Goal: Navigation & Orientation: Understand site structure

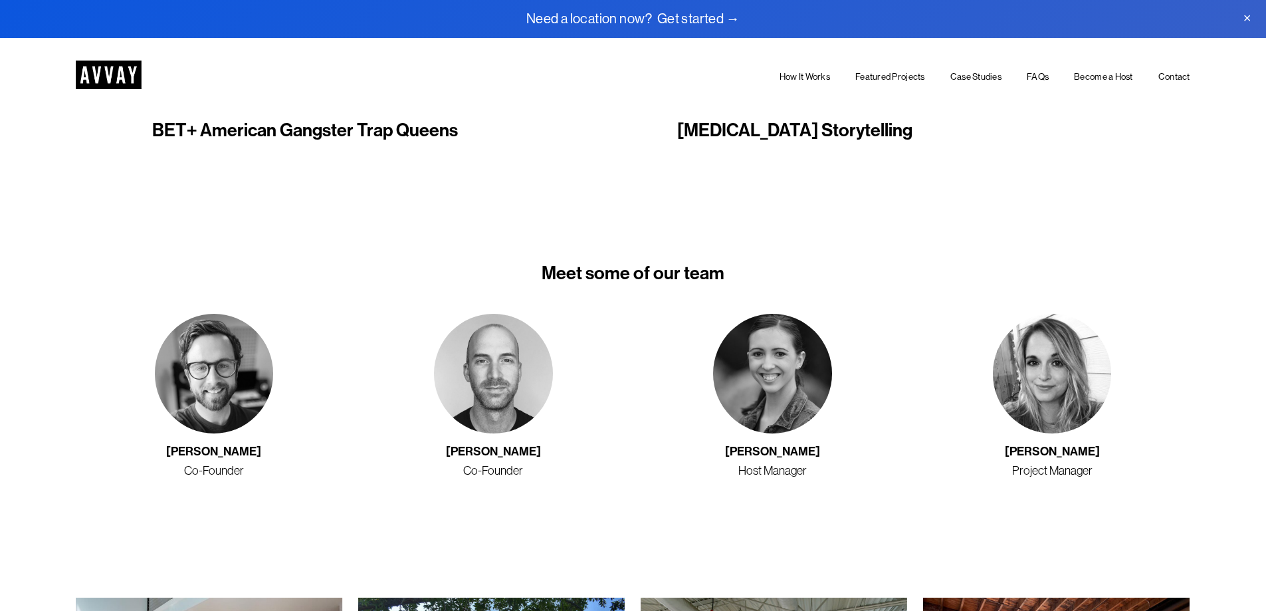
scroll to position [2192, 0]
click at [804, 76] on link "How It Works" at bounding box center [804, 76] width 50 height 15
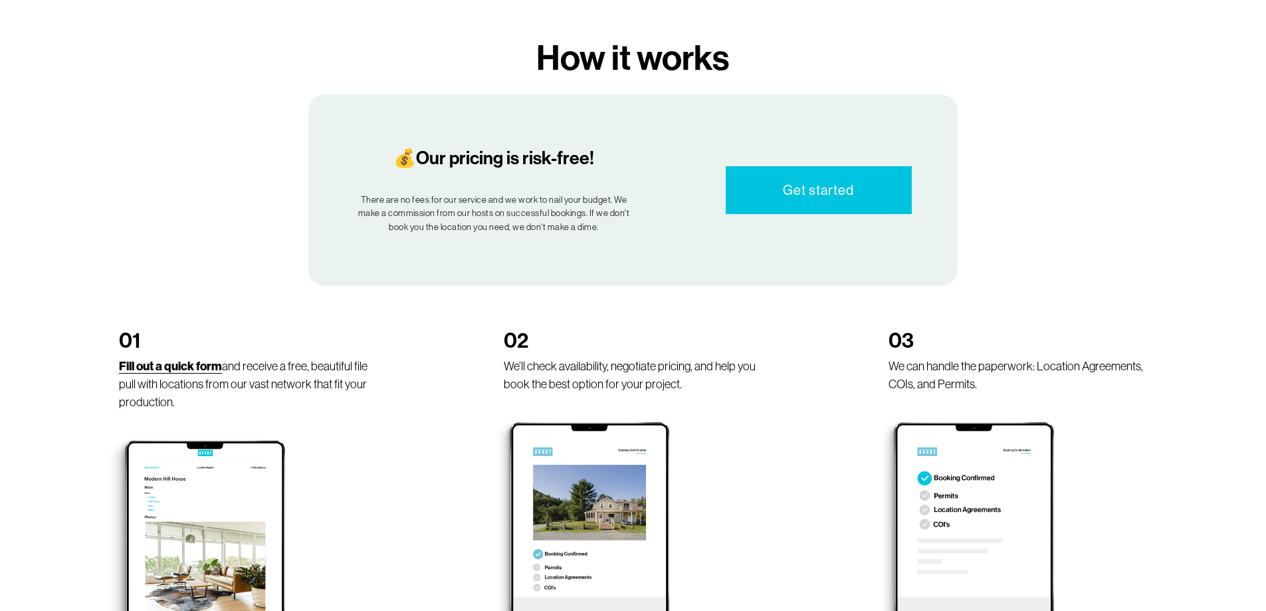
click at [799, 172] on link "Get started" at bounding box center [818, 190] width 185 height 48
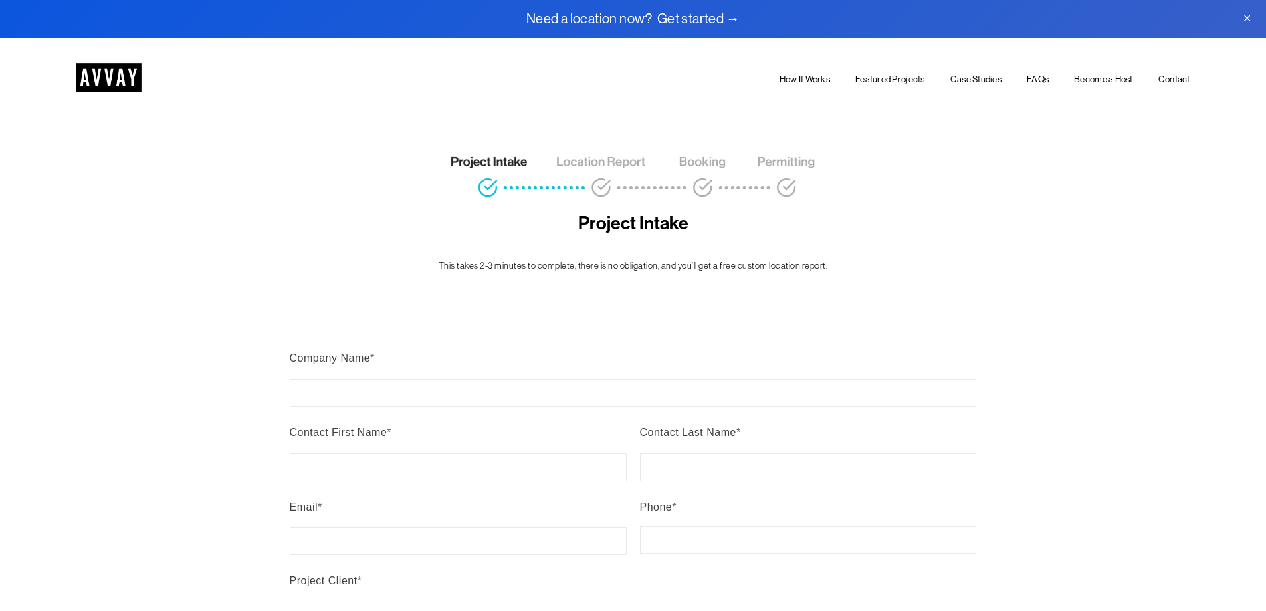
click at [1092, 78] on link "Become a Host" at bounding box center [1103, 79] width 59 height 15
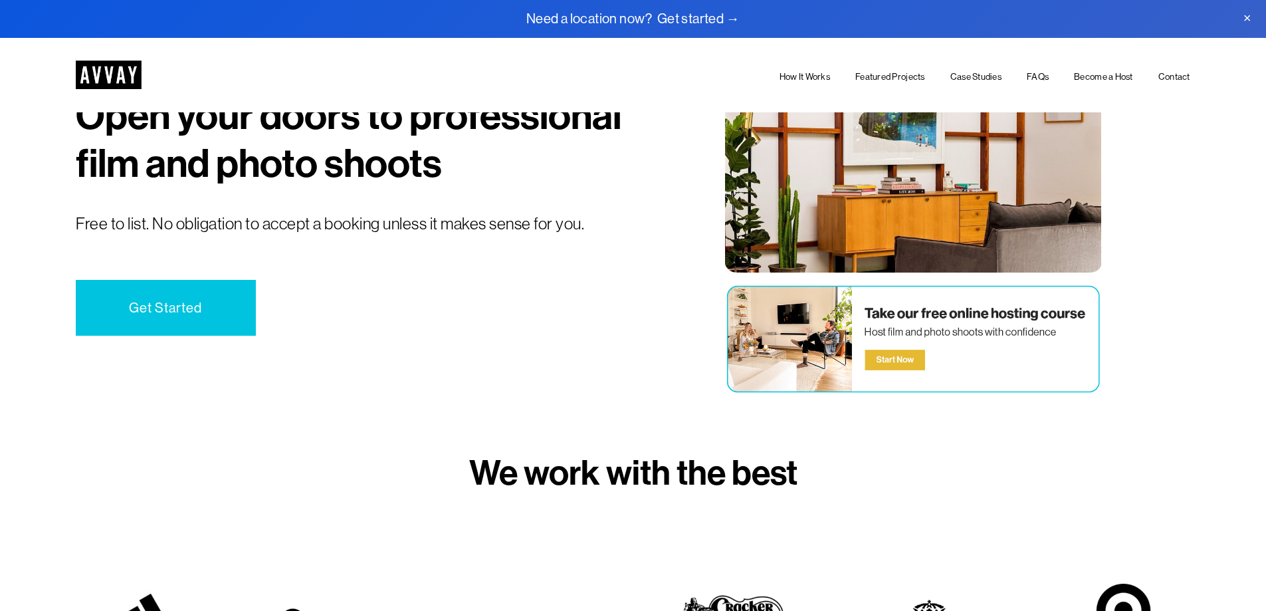
scroll to position [66, 0]
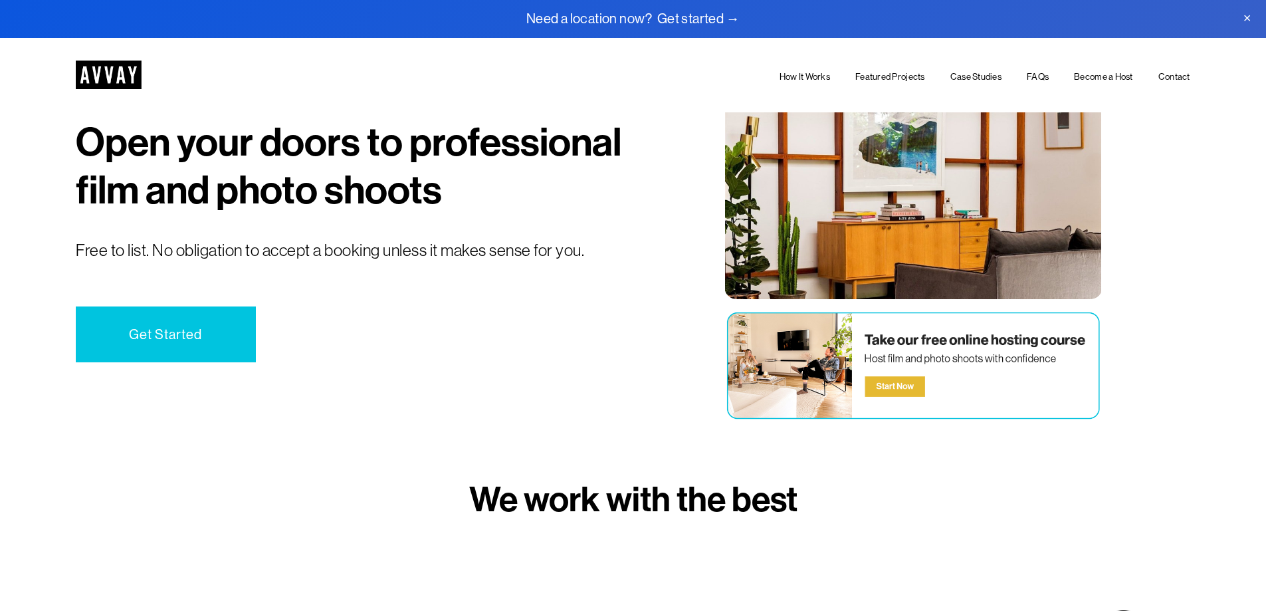
click at [163, 325] on link "Get Started" at bounding box center [165, 333] width 179 height 55
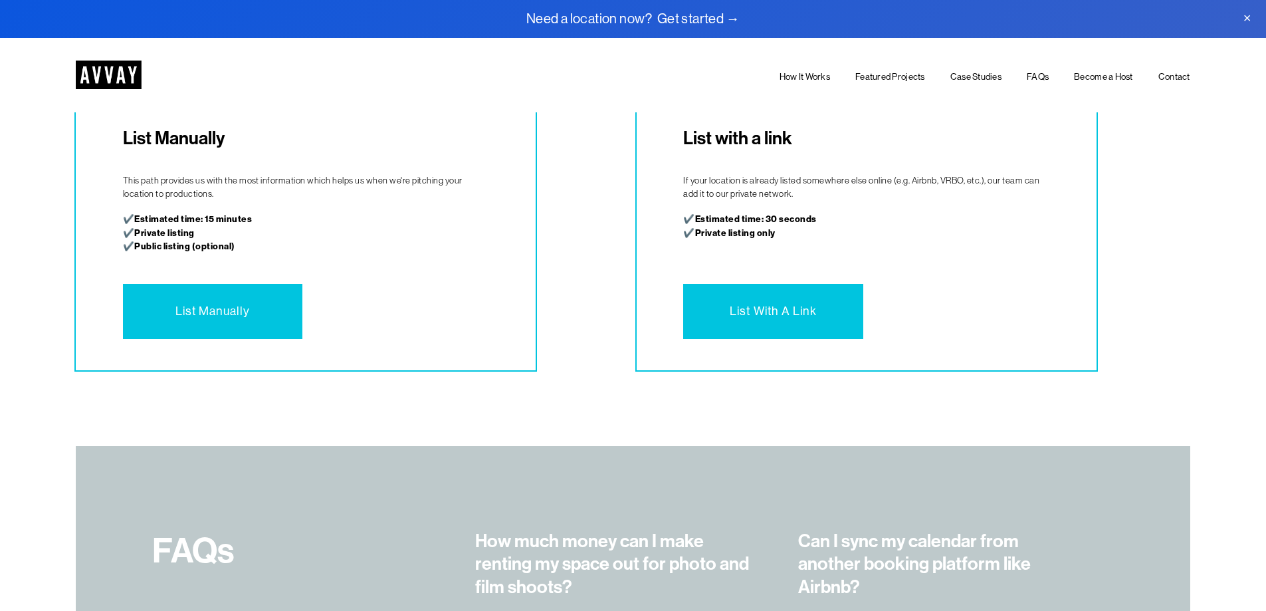
scroll to position [3978, 0]
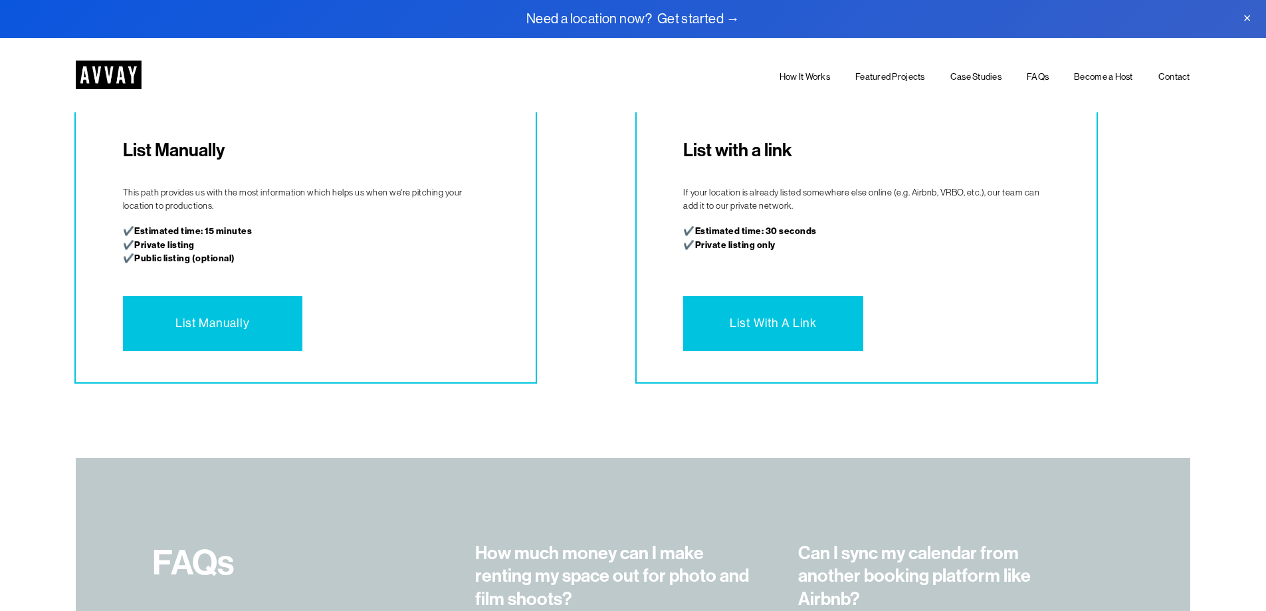
click at [950, 78] on link "Case Studies" at bounding box center [975, 76] width 51 height 15
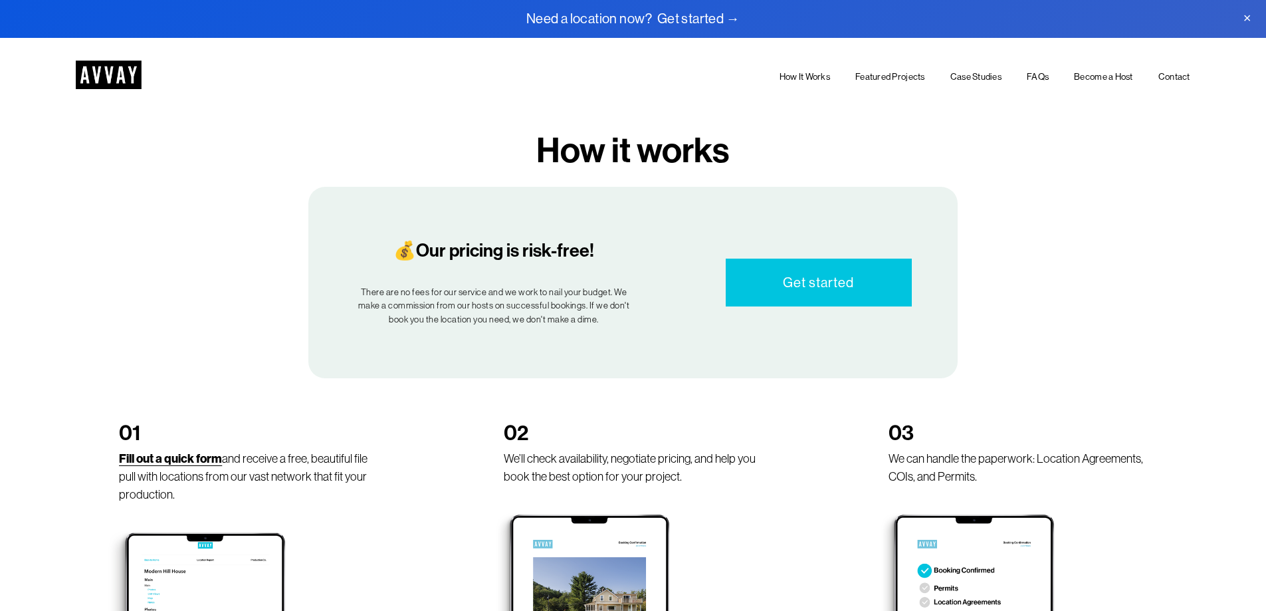
scroll to position [664, 0]
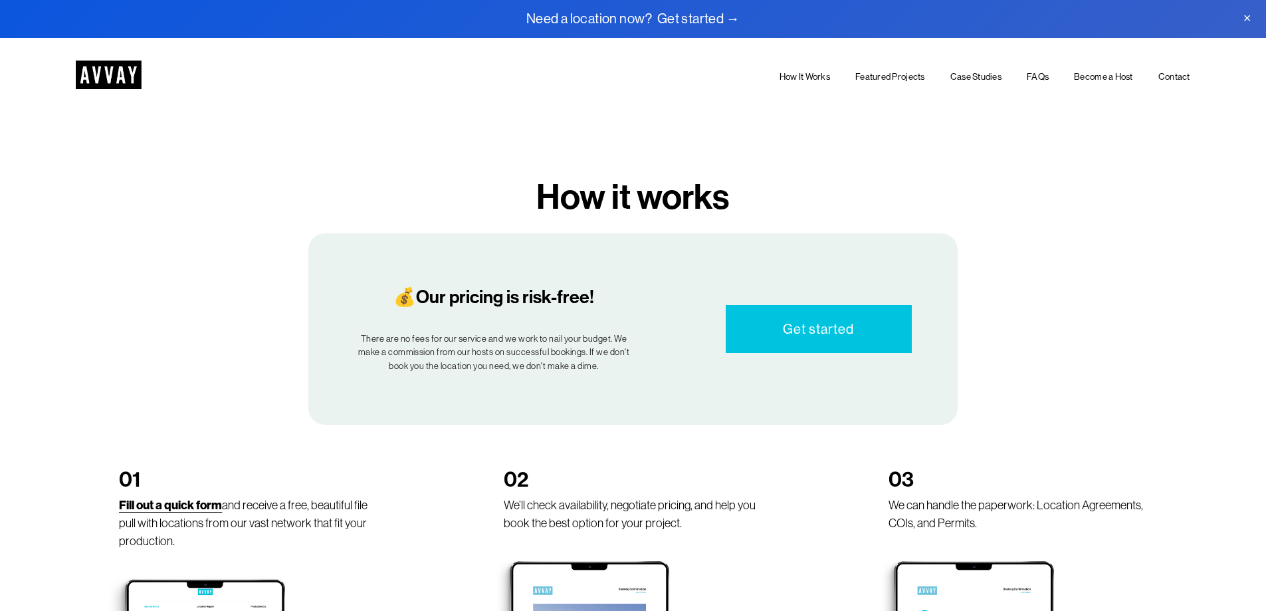
click at [1032, 76] on link "FAQs" at bounding box center [1037, 76] width 22 height 15
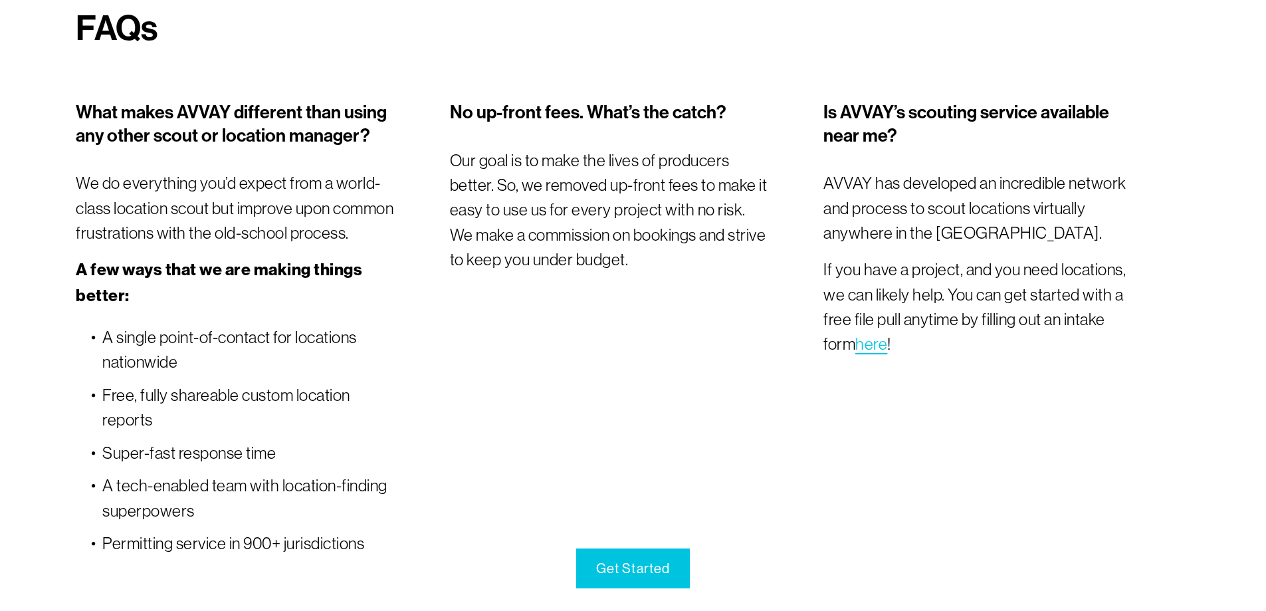
scroll to position [4897, 0]
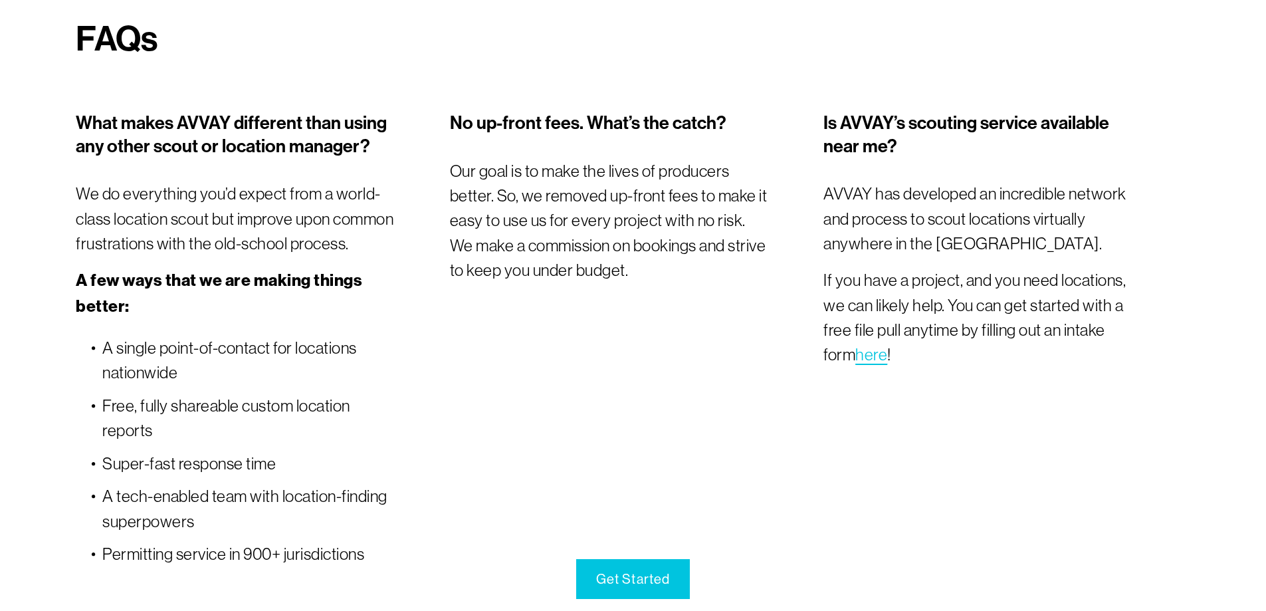
click at [855, 362] on span "here" at bounding box center [871, 354] width 32 height 19
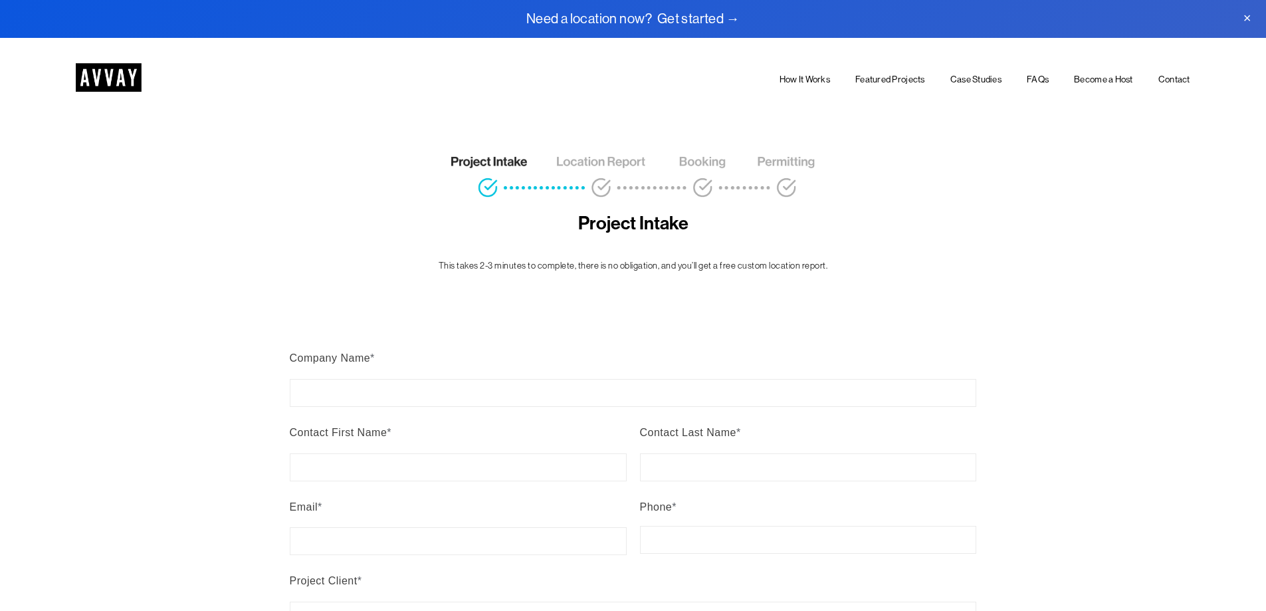
click at [1078, 78] on link "Become a Host" at bounding box center [1103, 79] width 59 height 15
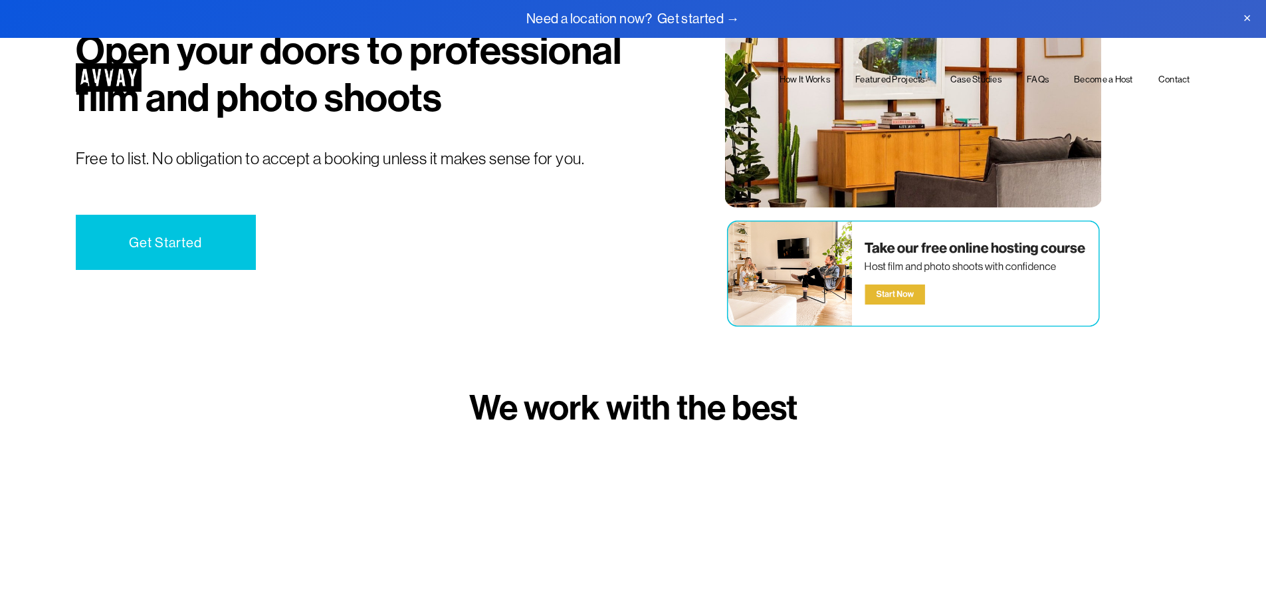
scroll to position [199, 0]
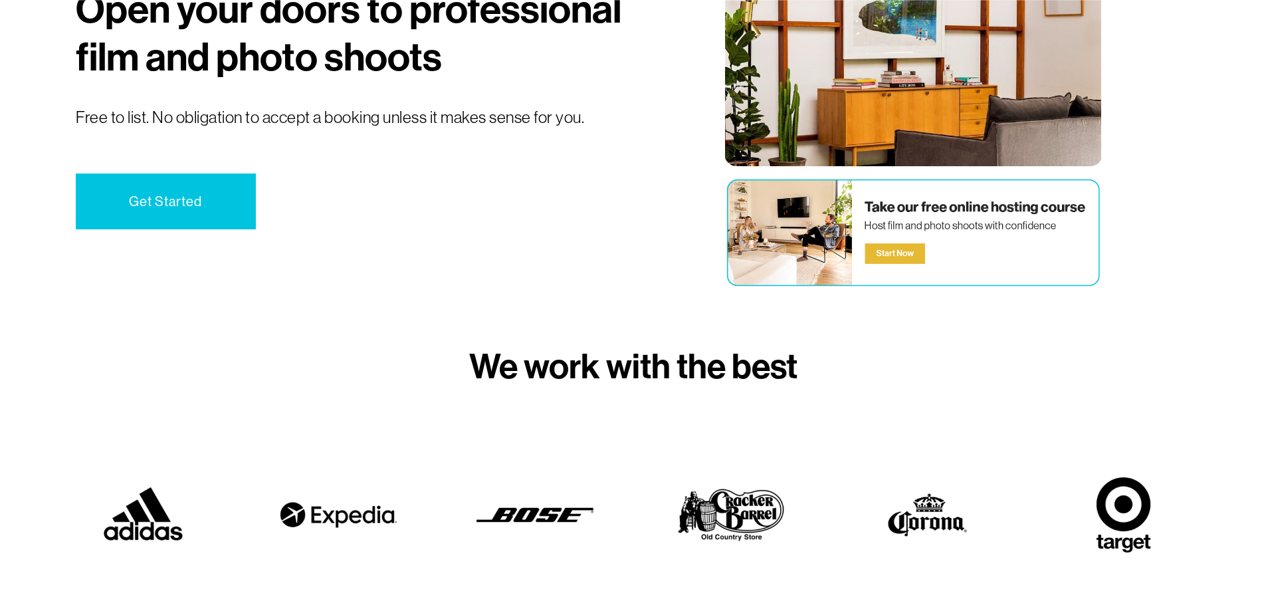
click at [214, 215] on link "Get Started" at bounding box center [165, 200] width 179 height 55
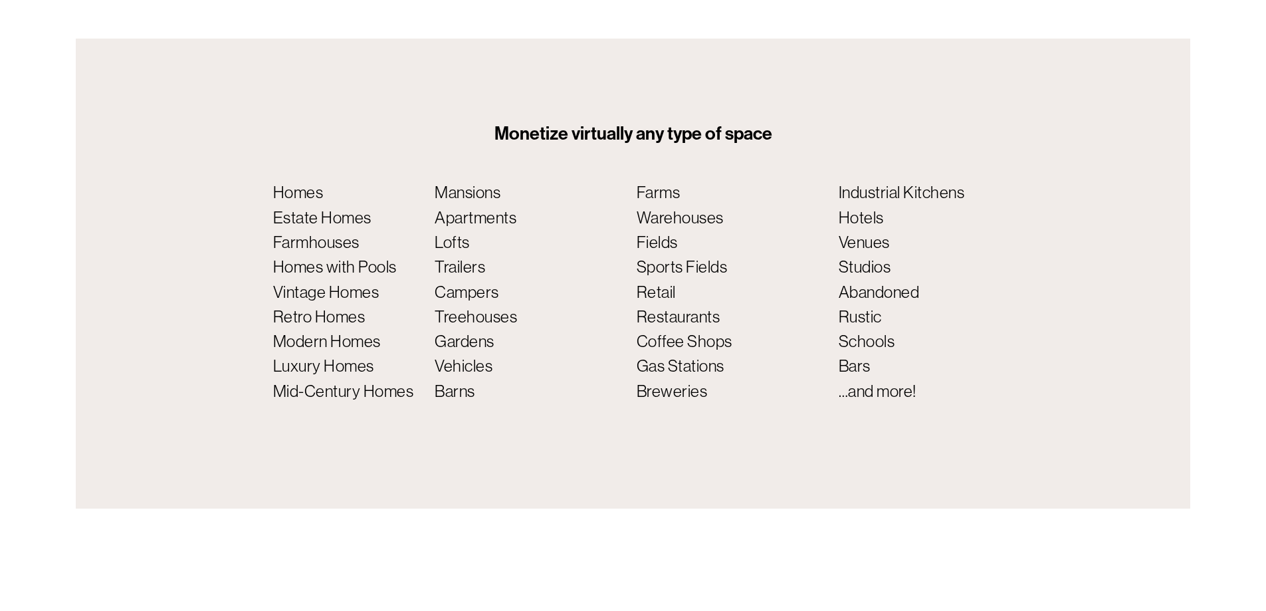
scroll to position [6569, 0]
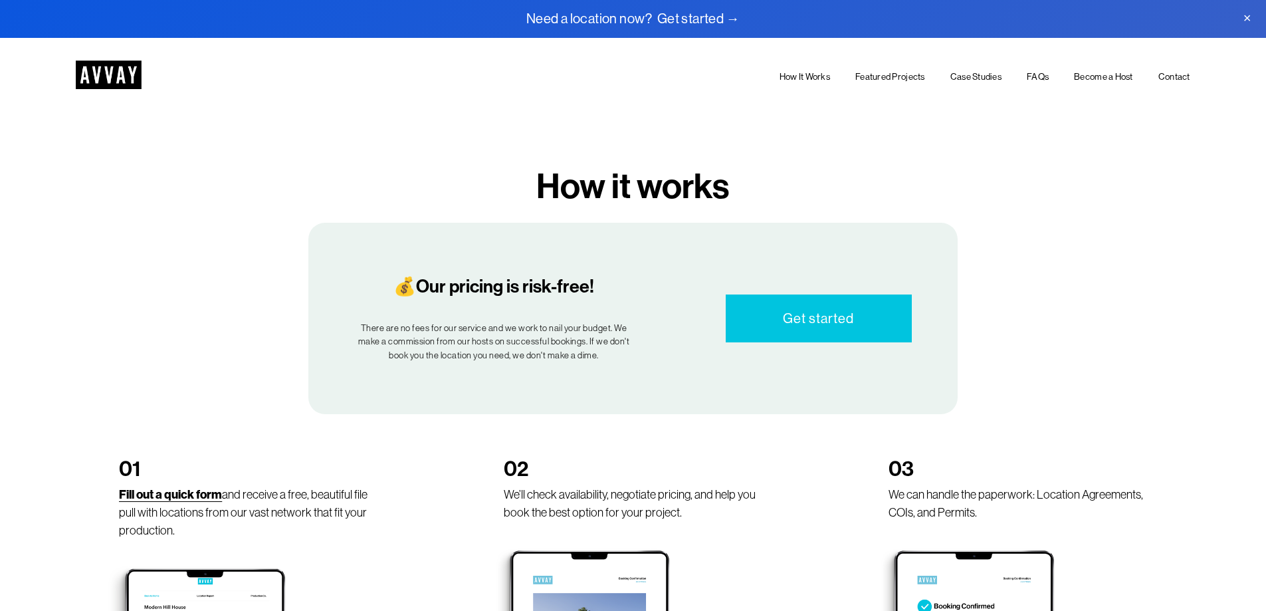
scroll to position [664, 0]
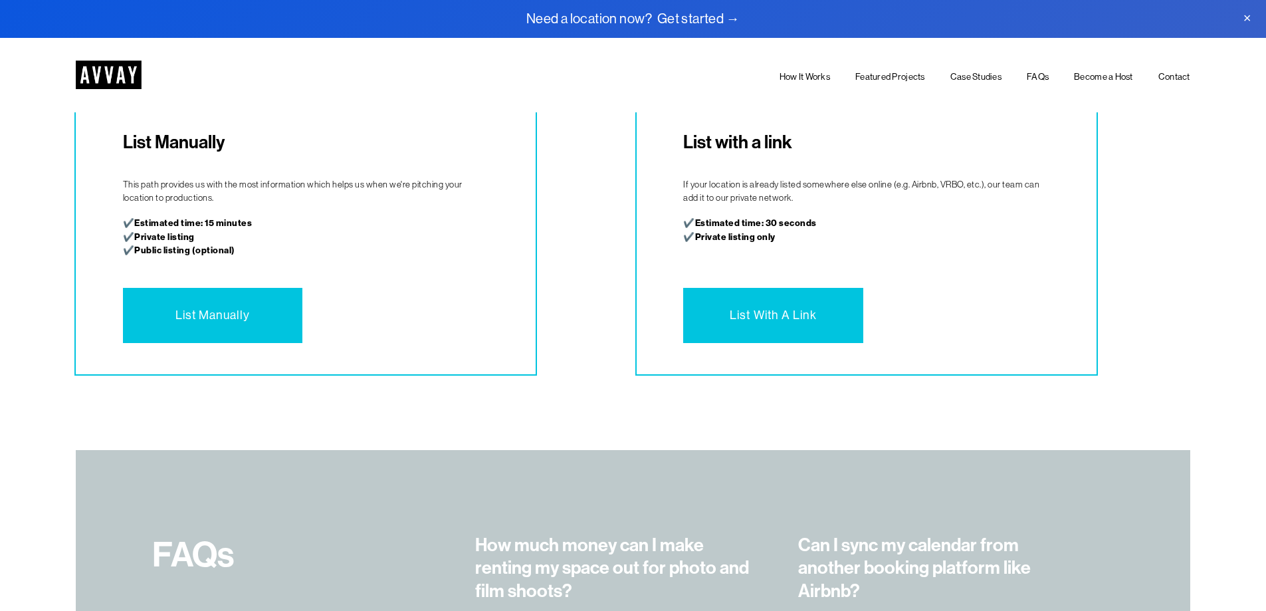
scroll to position [3978, 0]
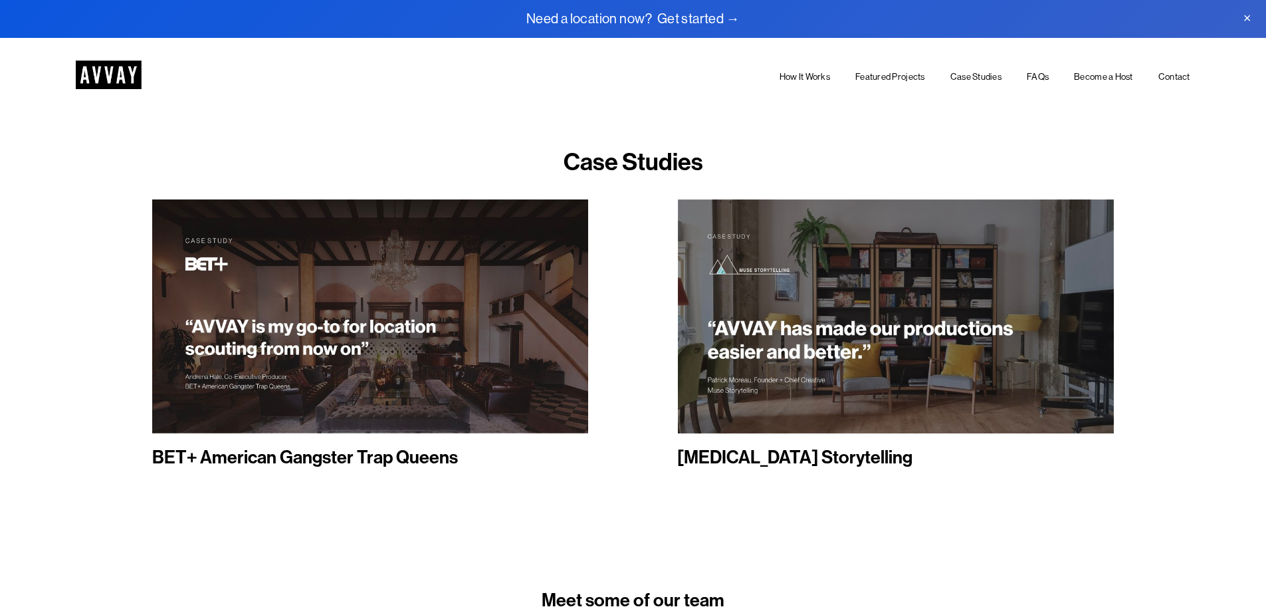
scroll to position [1860, 0]
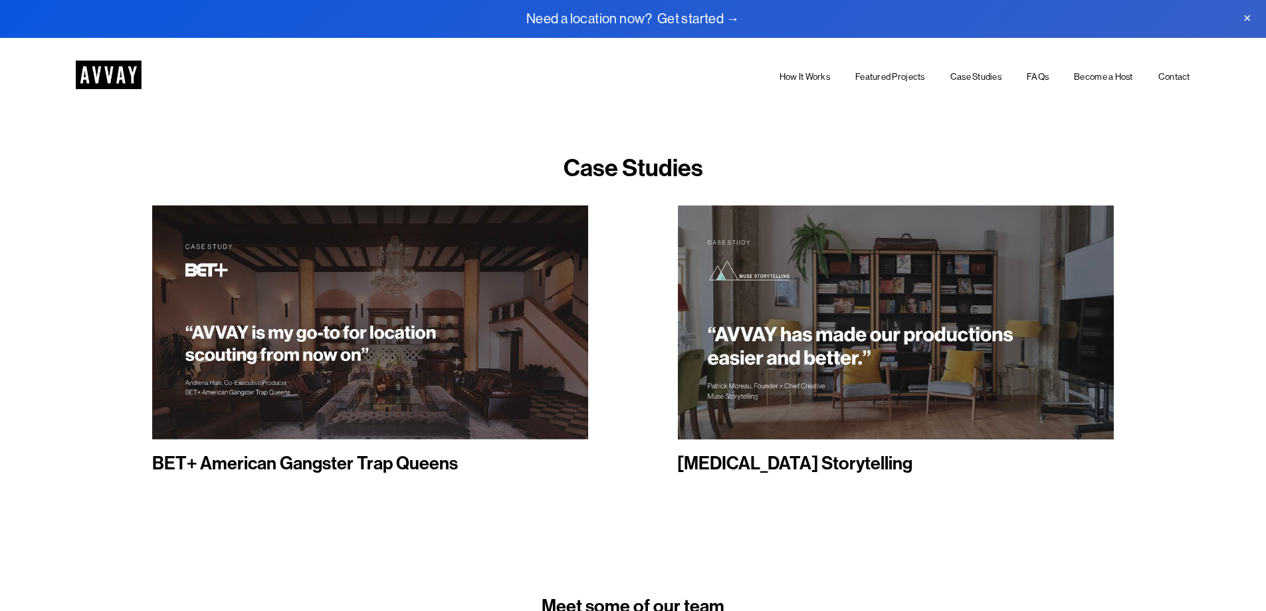
click at [984, 78] on link "Case Studies" at bounding box center [975, 76] width 51 height 15
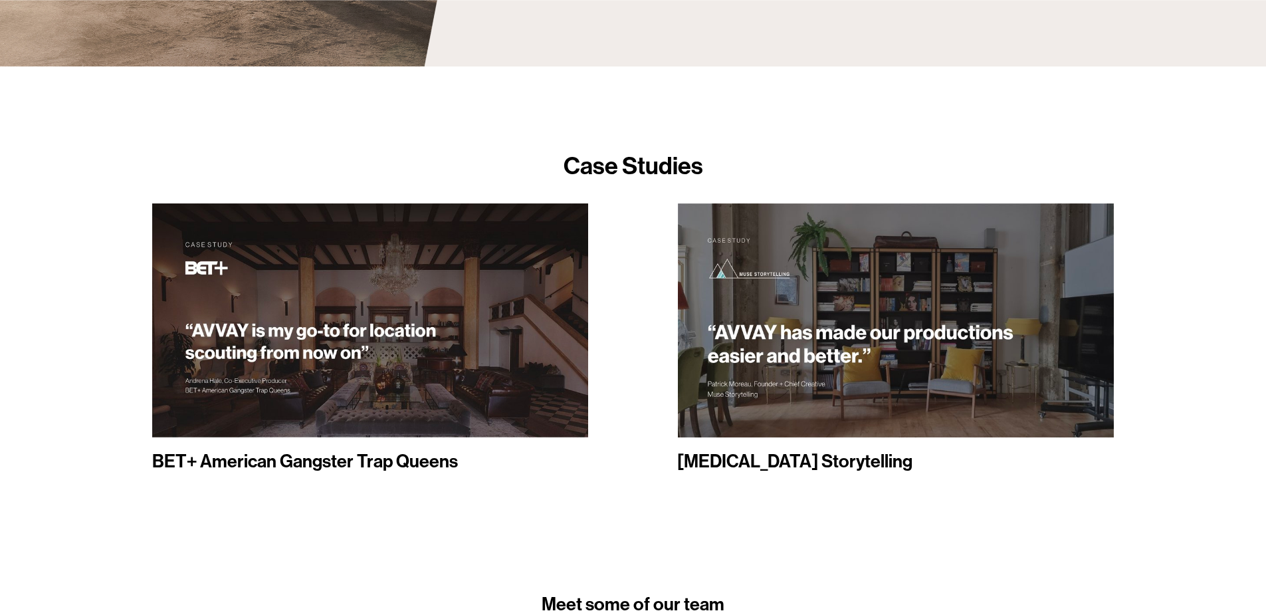
scroll to position [2060, 0]
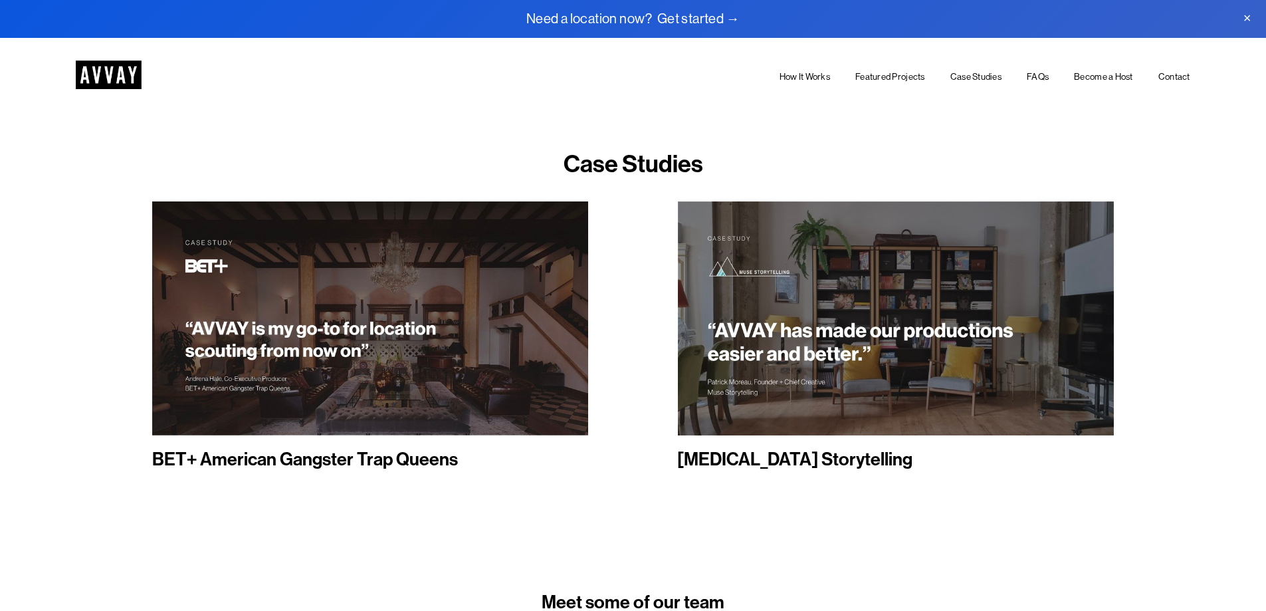
scroll to position [1860, 0]
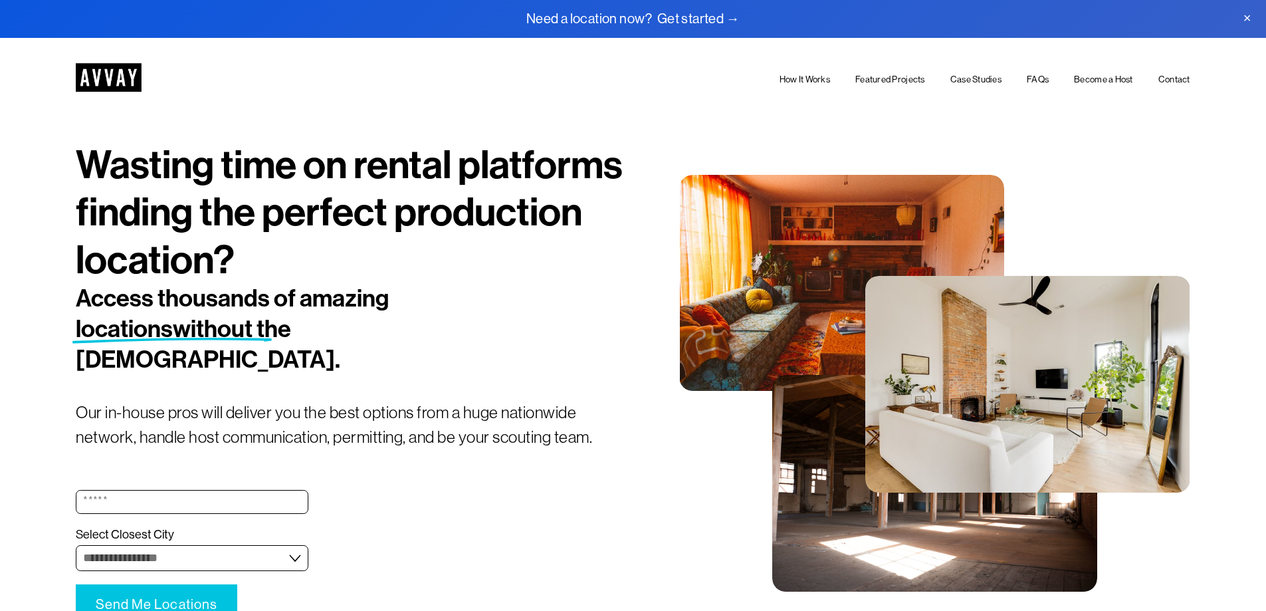
click at [617, 15] on link at bounding box center [633, 19] width 1266 height 38
